Goal: Task Accomplishment & Management: Manage account settings

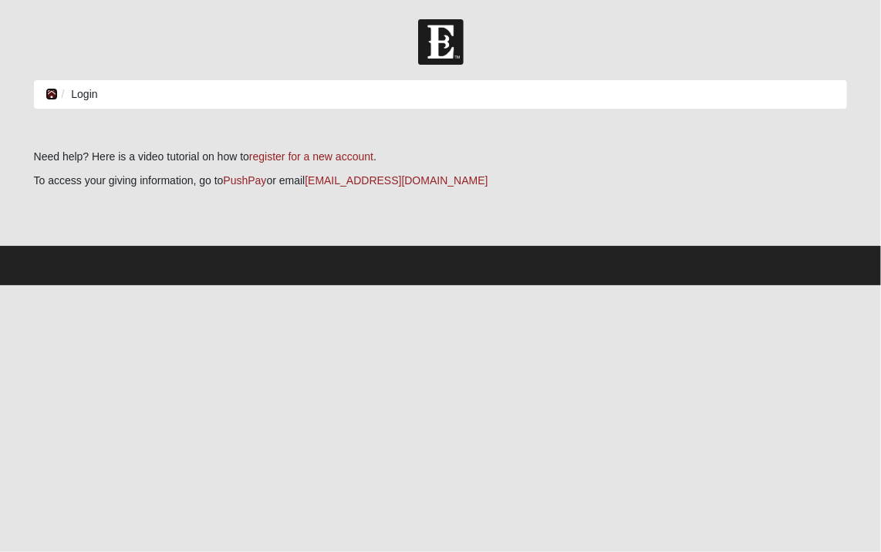
click at [49, 93] on icon at bounding box center [52, 94] width 12 height 11
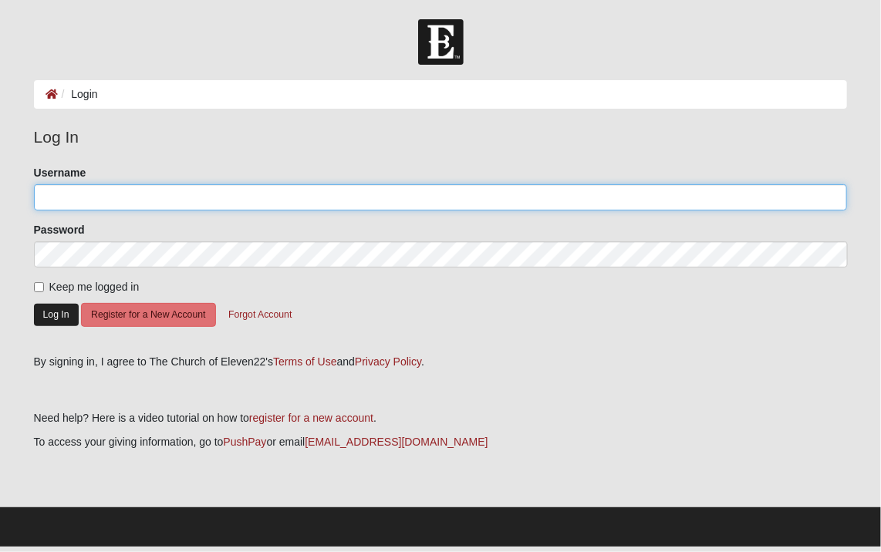
type input "pschmidt@jaxmediationcenter.com"
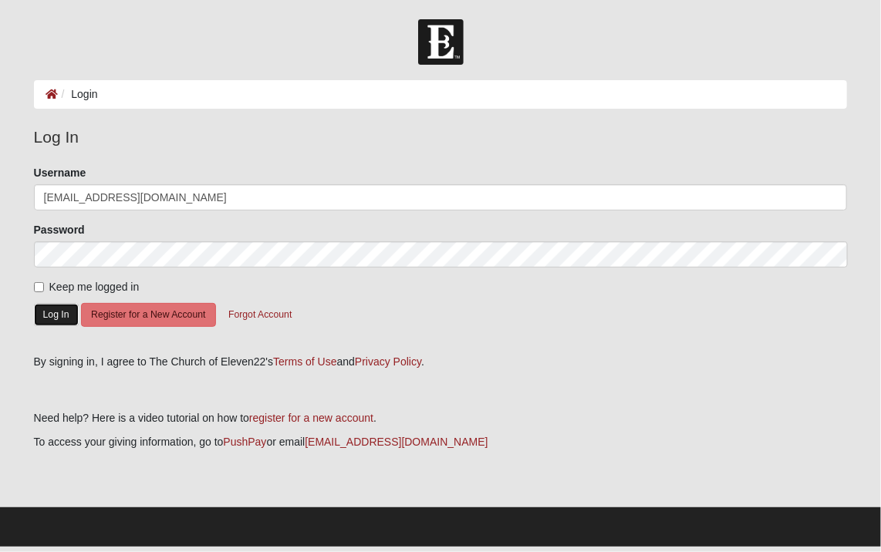
click at [65, 316] on button "Log In" at bounding box center [56, 315] width 45 height 22
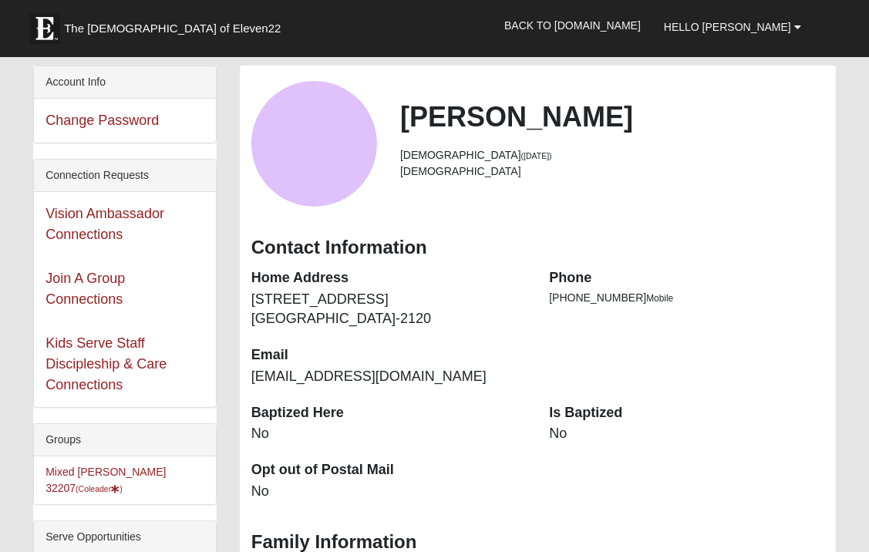
scroll to position [308, 0]
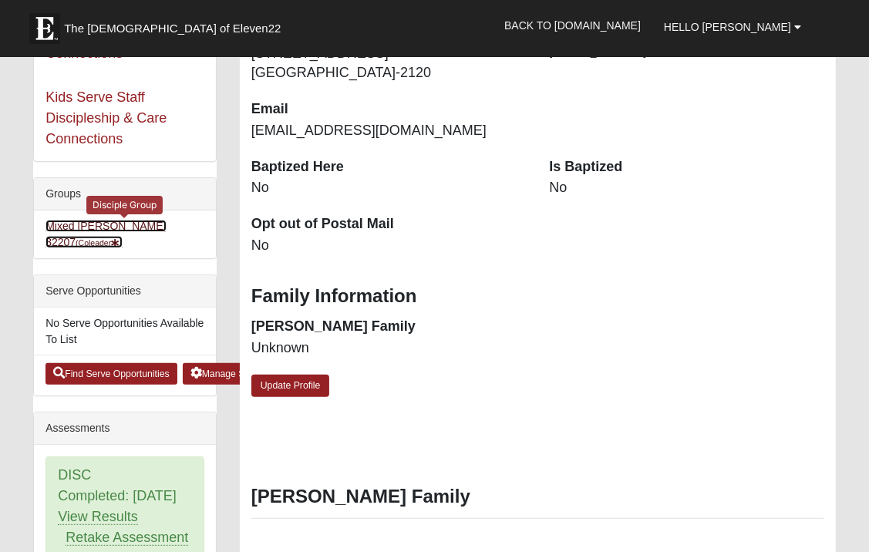
click at [133, 229] on link "Mixed Thompson 32207 (Coleader )" at bounding box center [106, 234] width 120 height 29
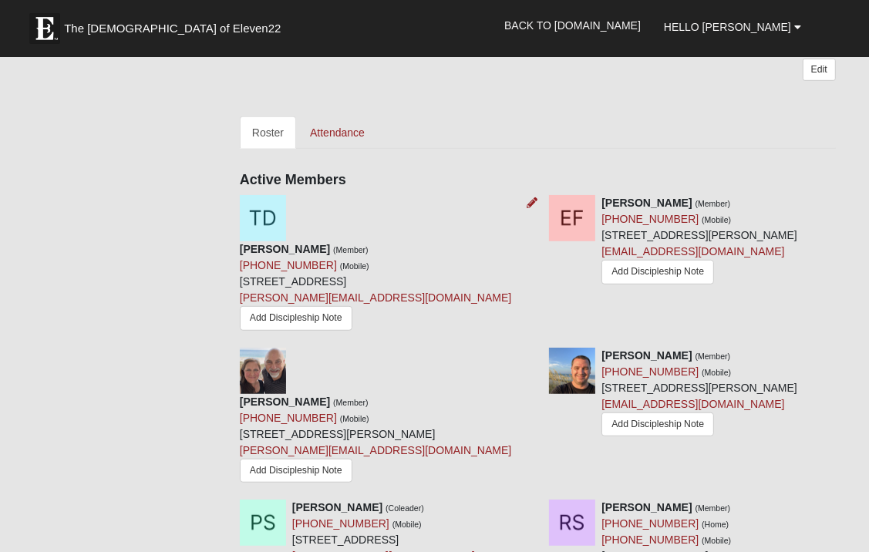
scroll to position [540, 0]
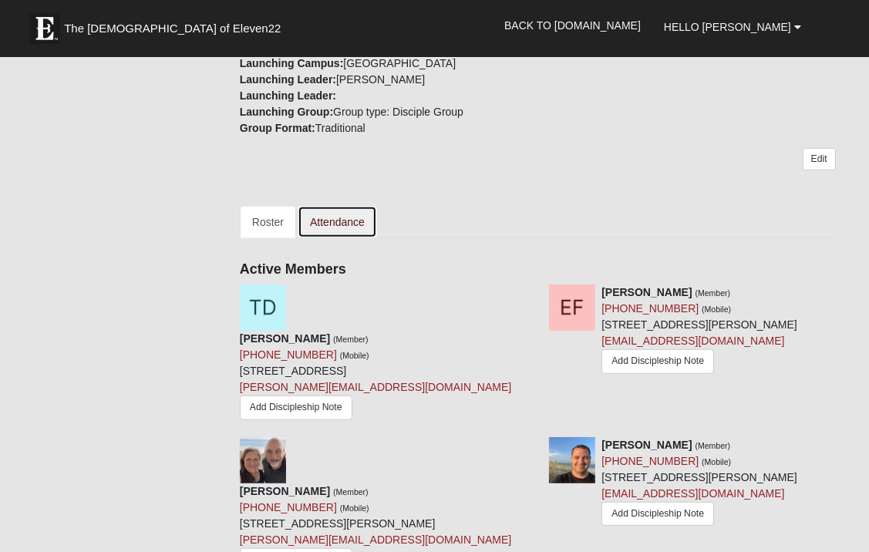
click at [355, 206] on link "Attendance" at bounding box center [337, 222] width 79 height 32
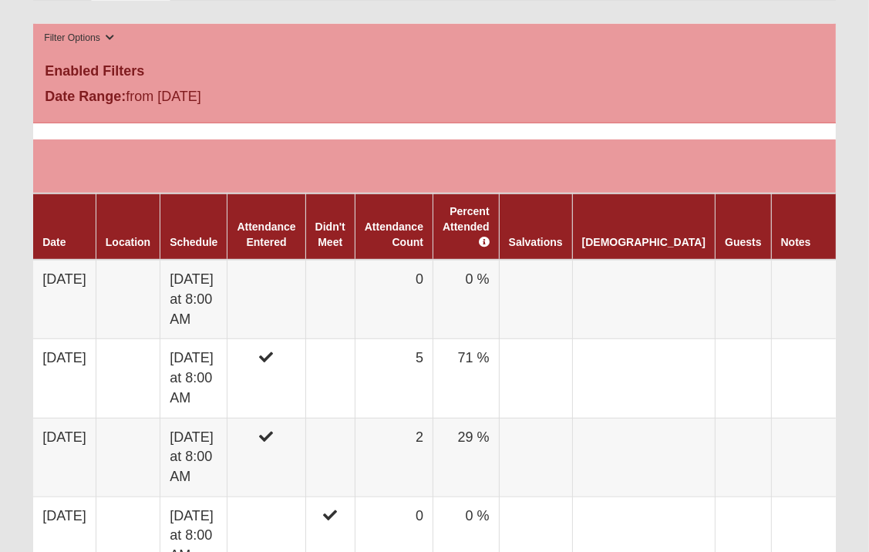
scroll to position [771, 0]
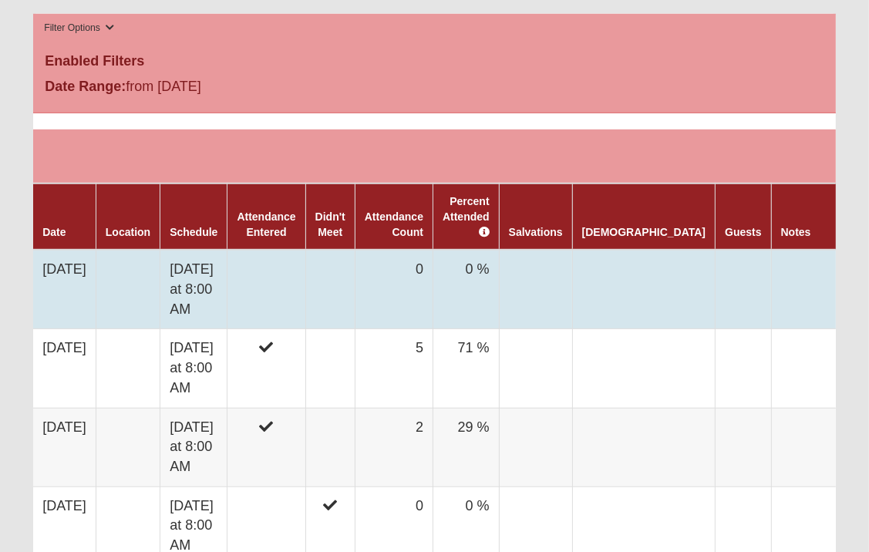
click at [293, 263] on td at bounding box center [267, 289] width 78 height 79
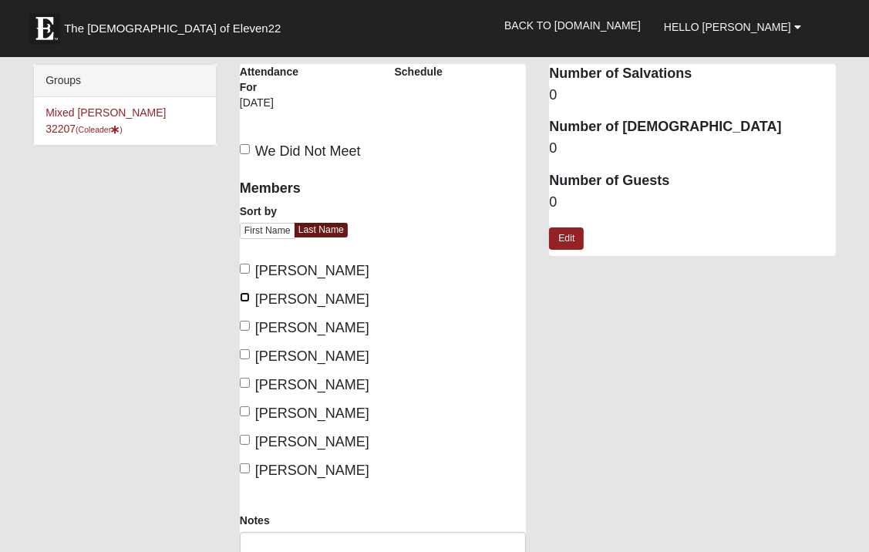
click at [244, 295] on input "Fisher, Elizabeth" at bounding box center [245, 297] width 10 height 10
checkbox input "true"
click at [247, 322] on input "Hayes, Karen" at bounding box center [245, 326] width 10 height 10
checkbox input "true"
click at [247, 383] on input "SCHMIDT, Penny" at bounding box center [245, 383] width 10 height 10
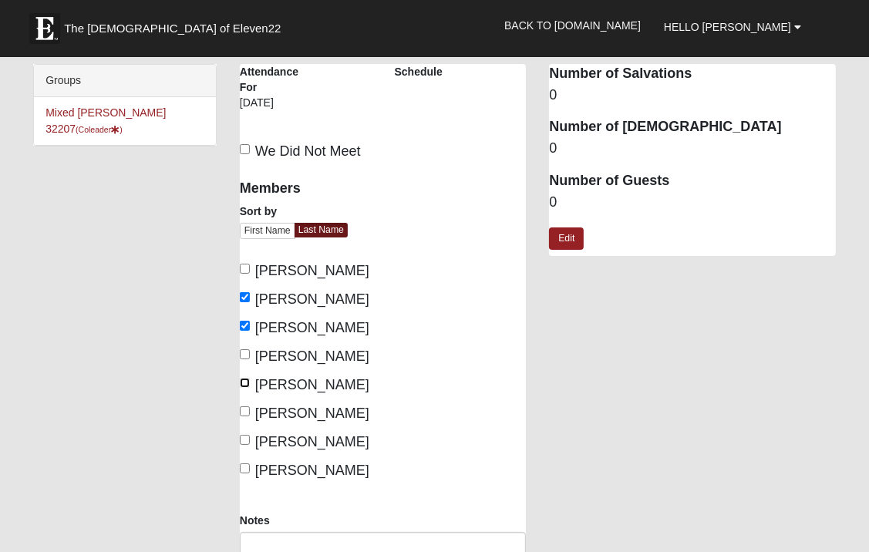
checkbox input "true"
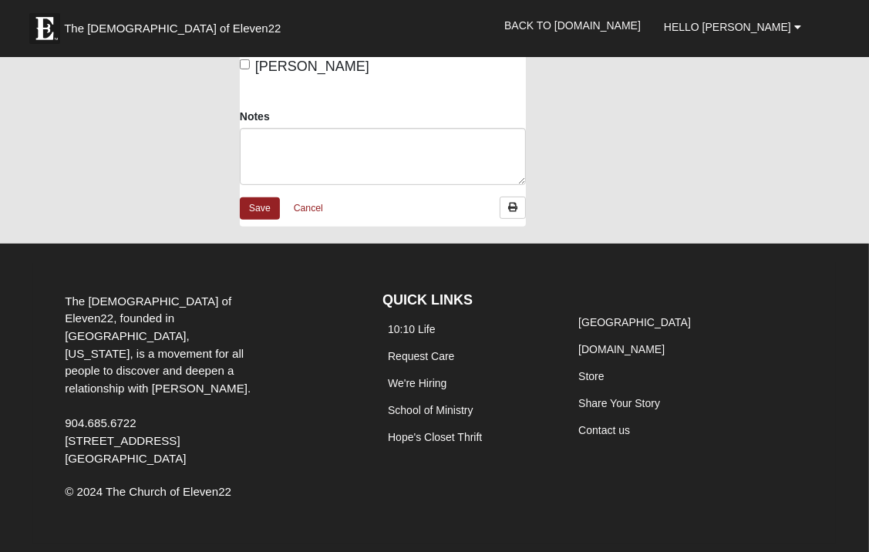
scroll to position [405, 0]
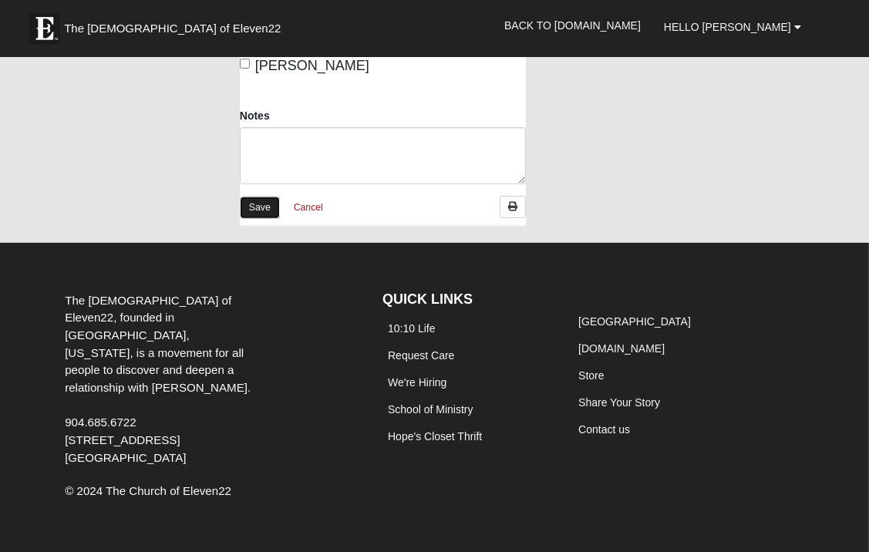
click at [259, 211] on link "Save" at bounding box center [260, 208] width 40 height 22
